Goal: Check status: Check status

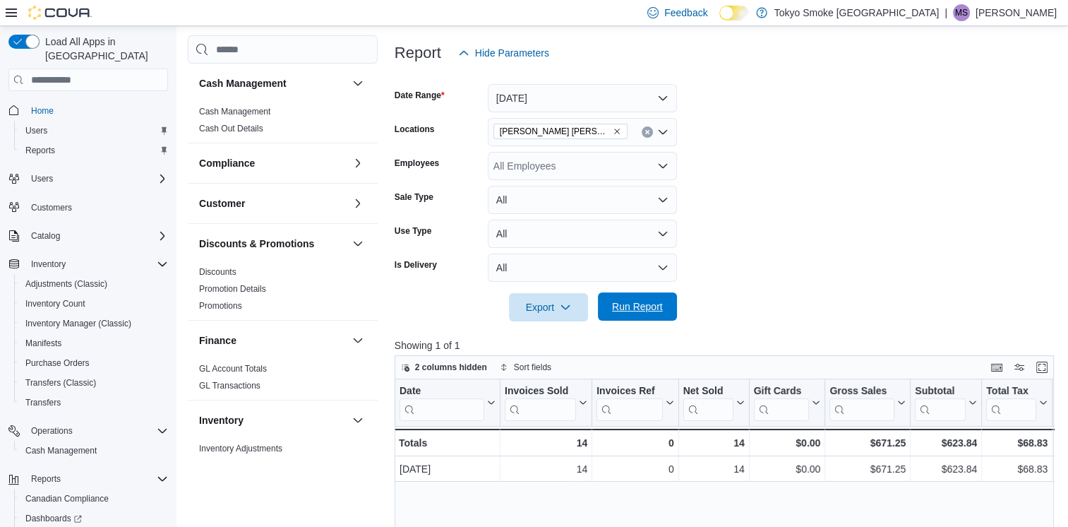
scroll to position [511, 0]
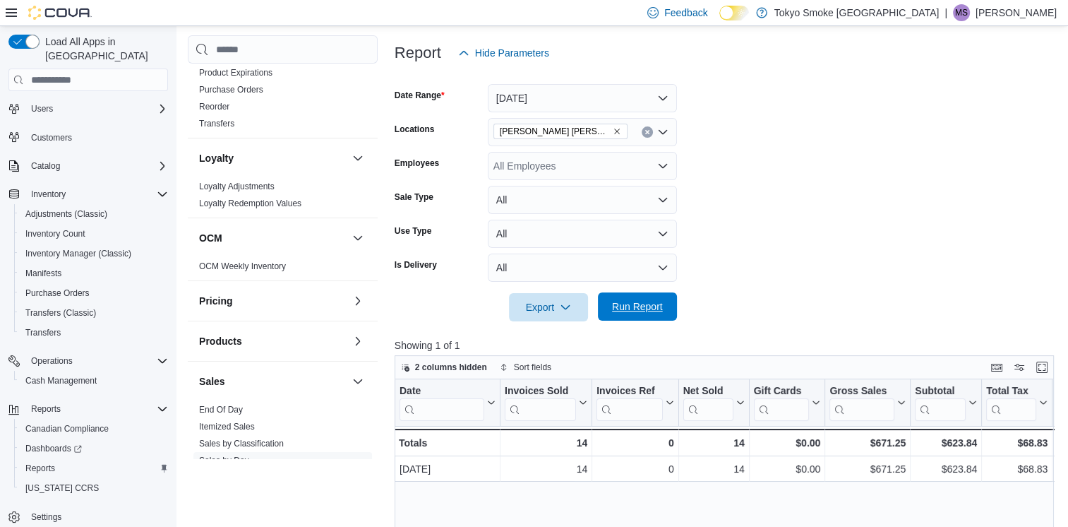
click at [664, 309] on span "Run Report" at bounding box center [637, 306] width 62 height 28
click at [539, 103] on button "[DATE]" at bounding box center [582, 98] width 189 height 28
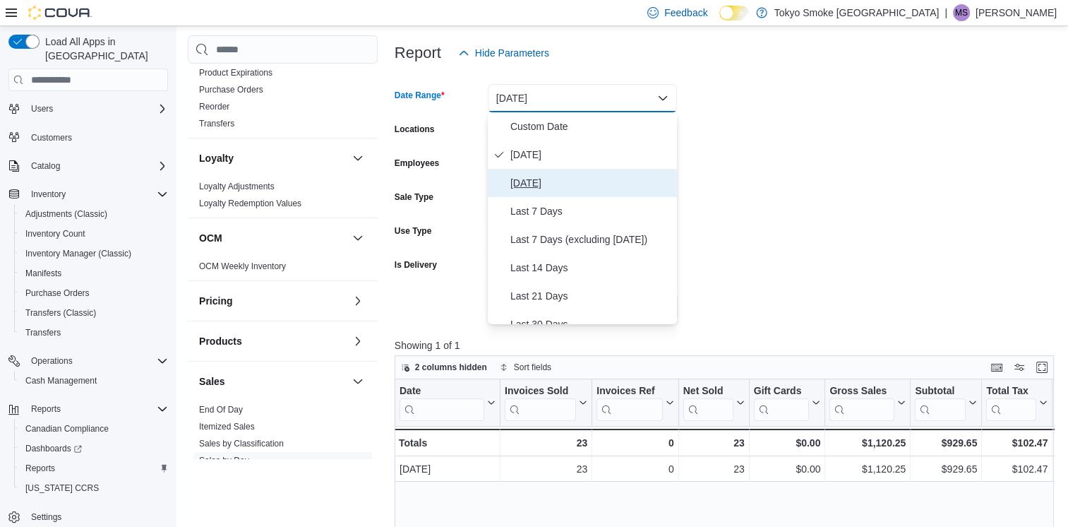
click at [545, 187] on span "[DATE]" at bounding box center [590, 182] width 161 height 17
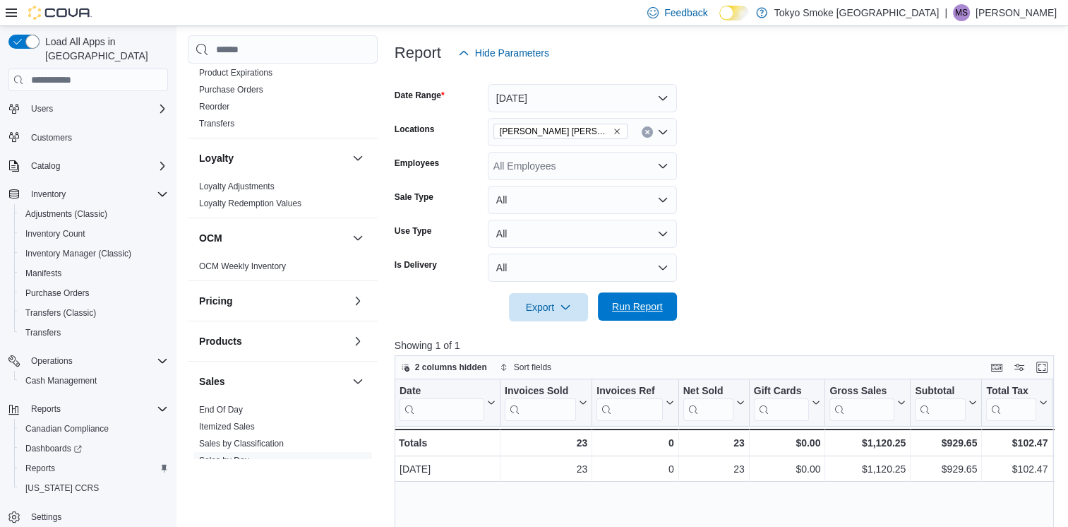
click at [668, 316] on button "Run Report" at bounding box center [637, 306] width 79 height 28
click at [541, 95] on button "[DATE]" at bounding box center [582, 98] width 189 height 28
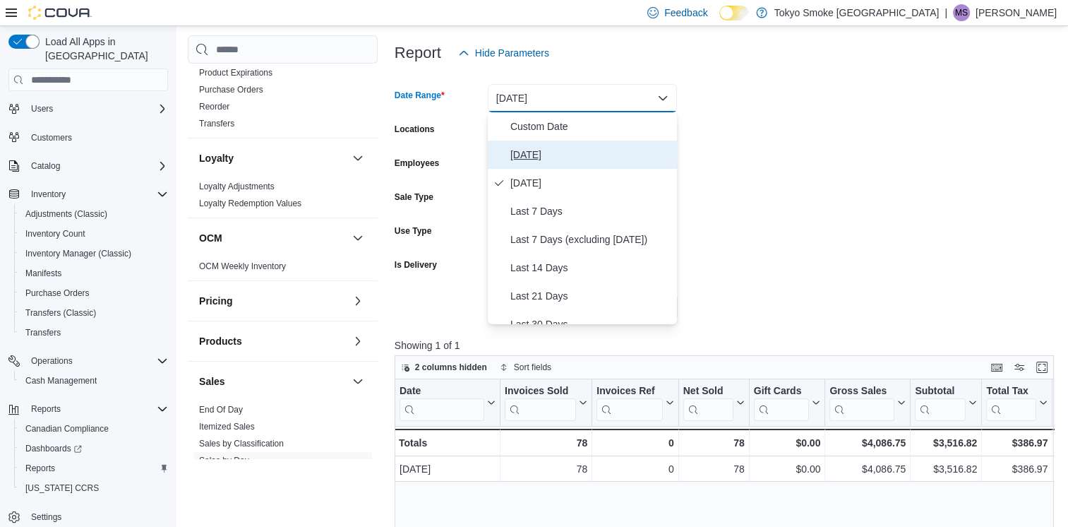
click at [567, 160] on span "[DATE]" at bounding box center [590, 154] width 161 height 17
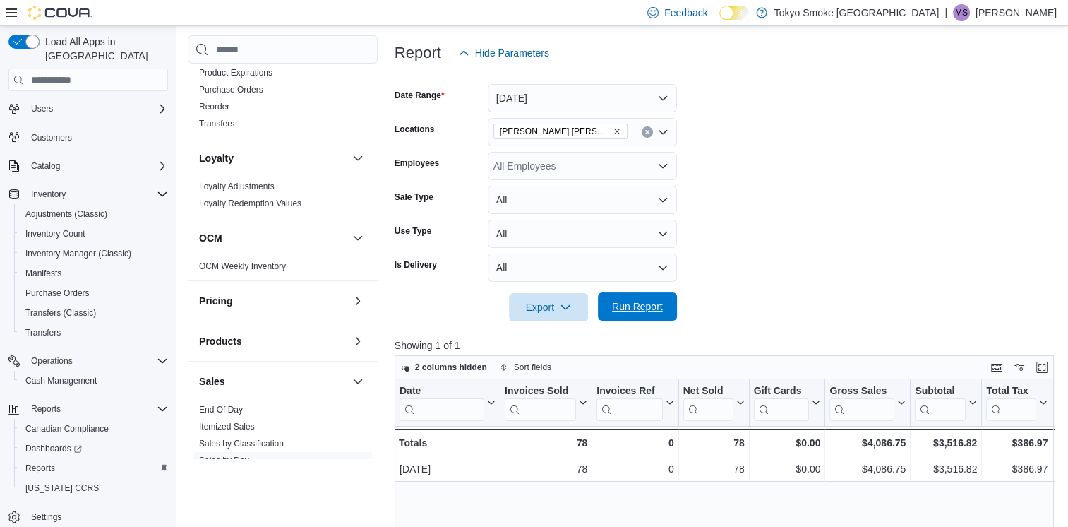
click at [638, 309] on span "Run Report" at bounding box center [637, 306] width 51 height 14
click at [639, 304] on span "Run Report" at bounding box center [637, 306] width 51 height 14
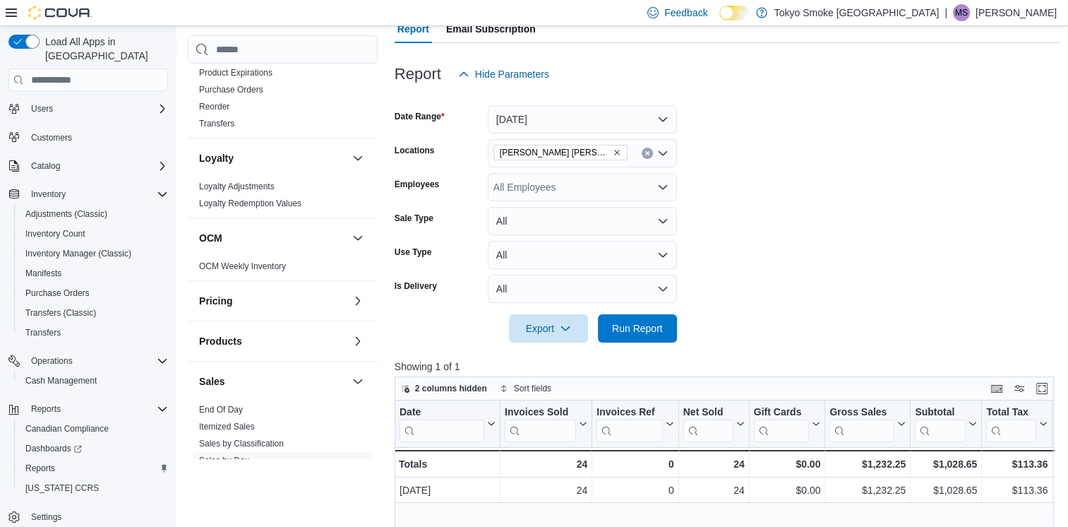
scroll to position [122, 0]
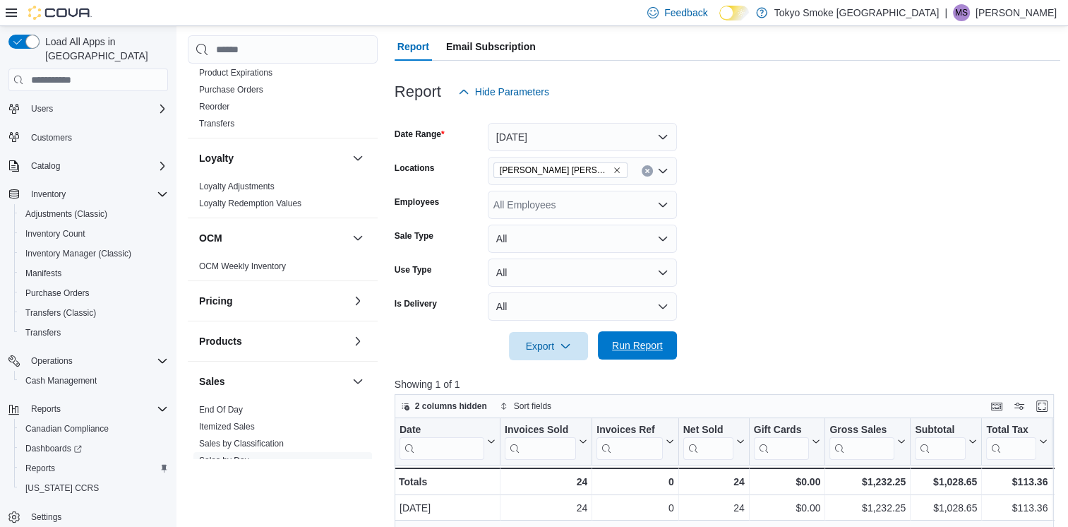
click at [630, 353] on span "Run Report" at bounding box center [637, 345] width 62 height 28
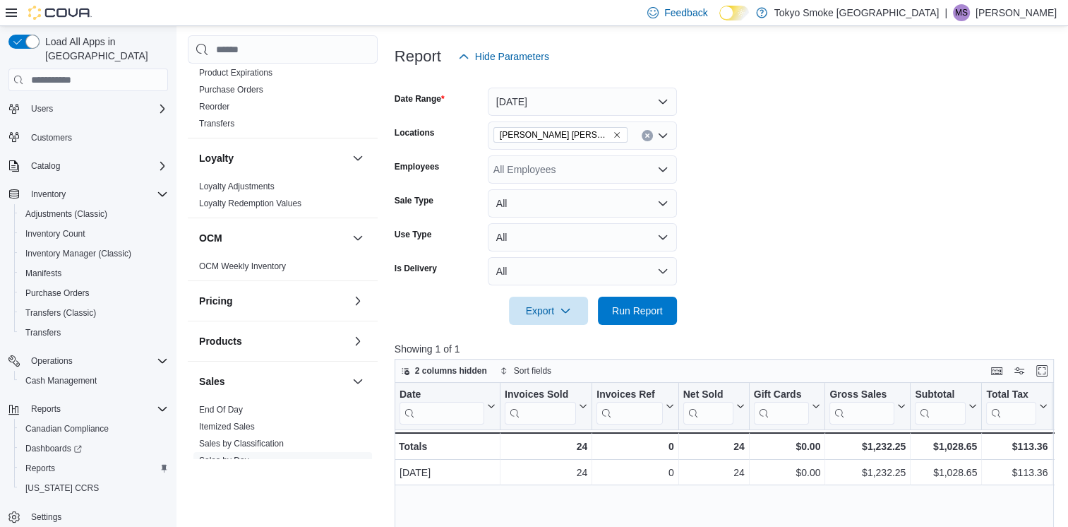
scroll to position [140, 0]
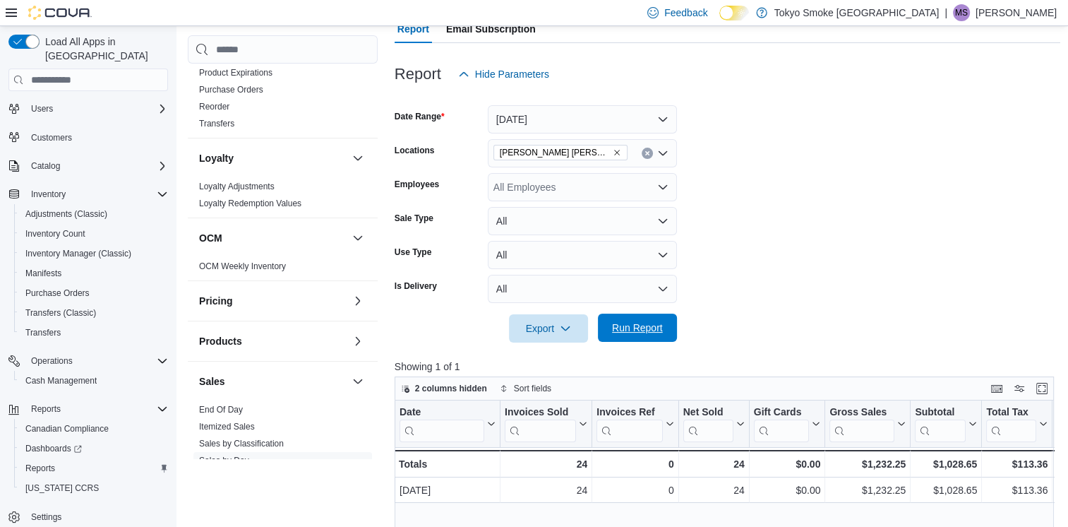
click at [636, 323] on span "Run Report" at bounding box center [637, 327] width 51 height 14
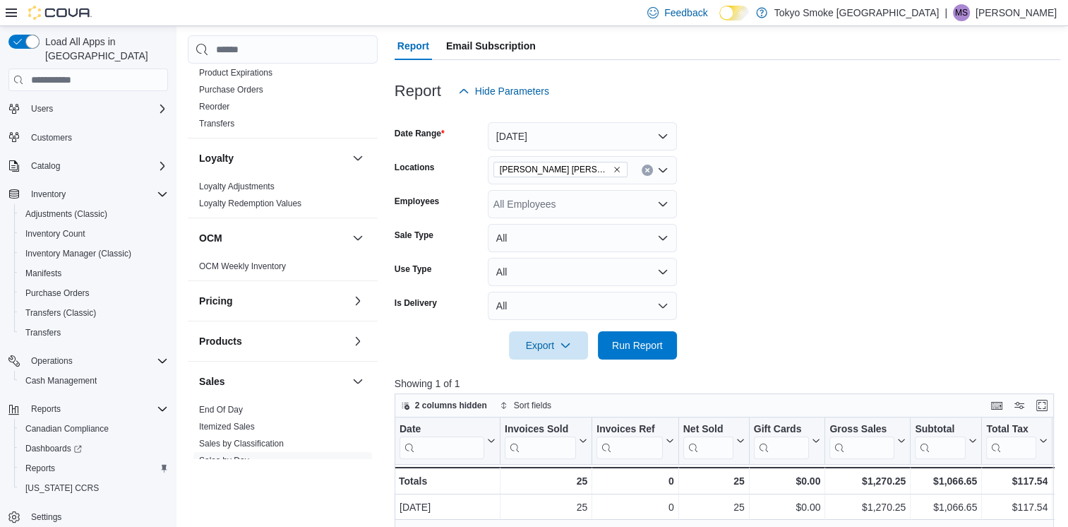
scroll to position [122, 0]
